Goal: Task Accomplishment & Management: Use online tool/utility

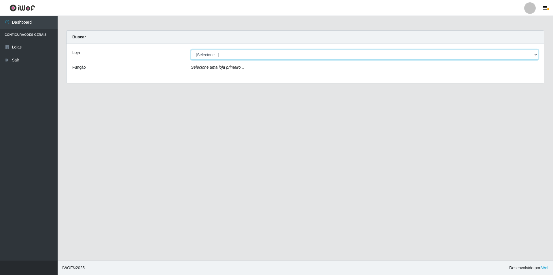
click at [197, 56] on select "[Selecione...] Atacado Vem - [STREET_ADDRESS]" at bounding box center [365, 55] width 348 height 10
select select "449"
click at [191, 50] on select "[Selecione...] Atacado Vem - [STREET_ADDRESS]" at bounding box center [365, 55] width 348 height 10
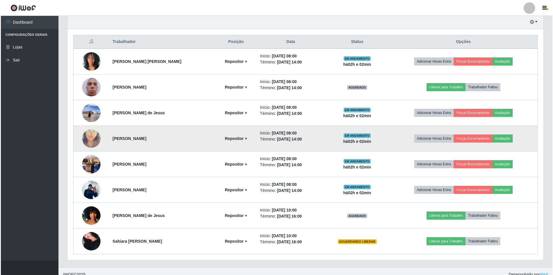
scroll to position [211, 0]
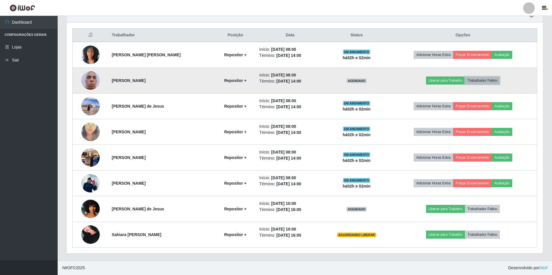
click at [478, 81] on button "Trabalhador Faltou" at bounding box center [482, 80] width 35 height 8
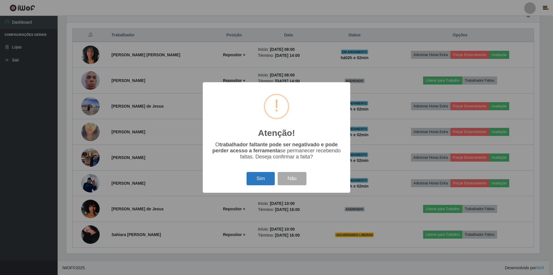
click at [259, 180] on button "Sim" at bounding box center [261, 179] width 28 height 14
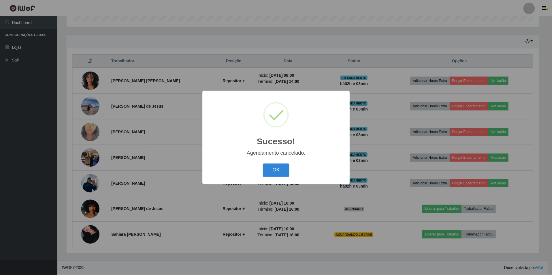
scroll to position [185, 0]
click at [280, 171] on button "OK" at bounding box center [276, 170] width 27 height 14
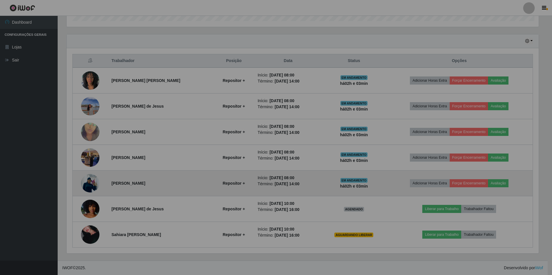
scroll to position [120, 476]
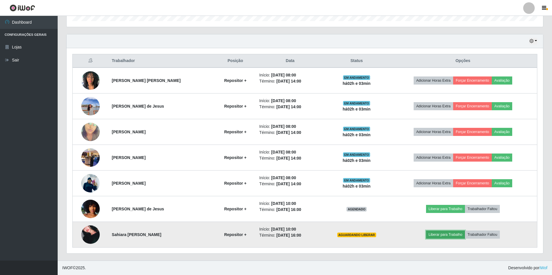
click at [447, 235] on button "Liberar para Trabalho" at bounding box center [445, 234] width 39 height 8
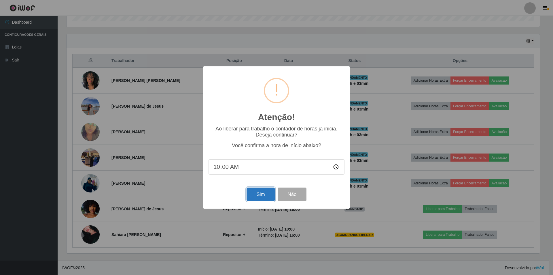
click at [257, 196] on button "Sim" at bounding box center [261, 194] width 28 height 14
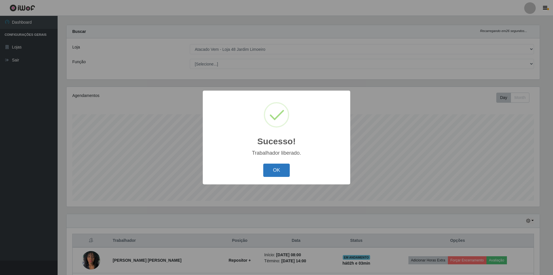
click at [280, 172] on button "OK" at bounding box center [276, 170] width 27 height 14
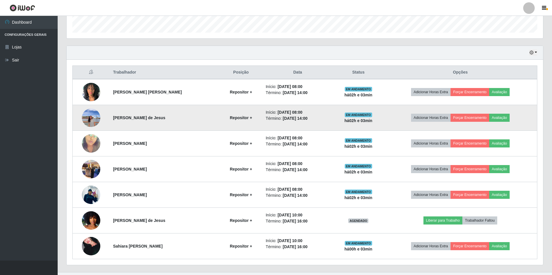
scroll to position [185, 0]
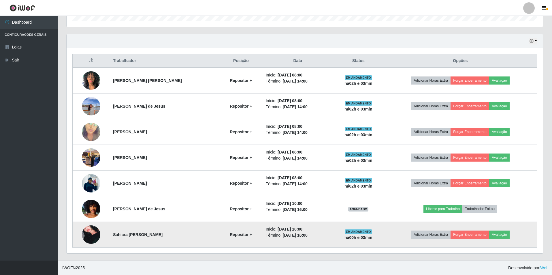
click at [95, 236] on img at bounding box center [91, 234] width 18 height 27
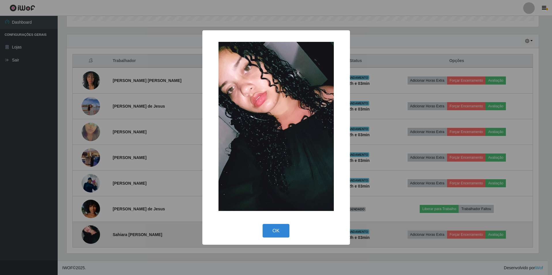
scroll to position [120, 474]
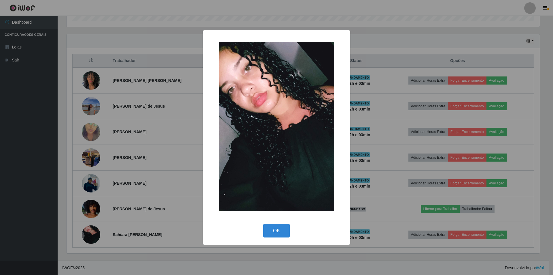
click at [246, 150] on img at bounding box center [276, 126] width 115 height 169
click at [278, 233] on button "OK" at bounding box center [276, 231] width 27 height 14
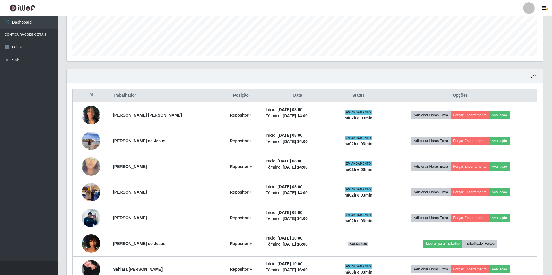
scroll to position [70, 0]
